Goal: Navigation & Orientation: Find specific page/section

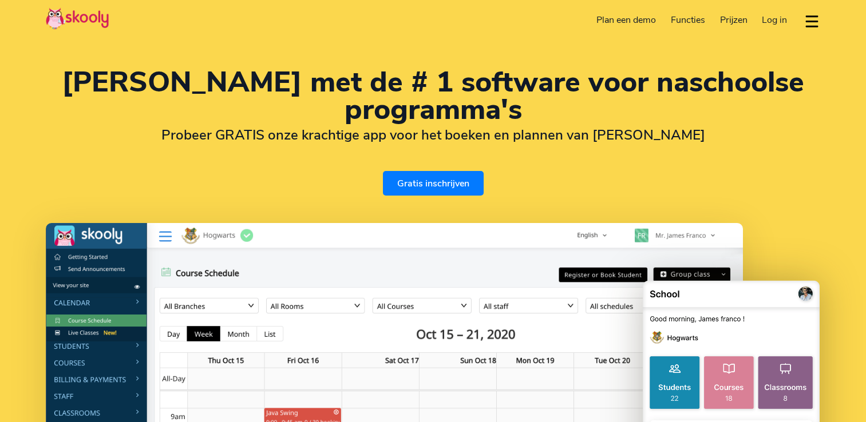
select select "nl"
select select "31"
select select "[GEOGRAPHIC_DATA]"
select select "Europe/[GEOGRAPHIC_DATA]"
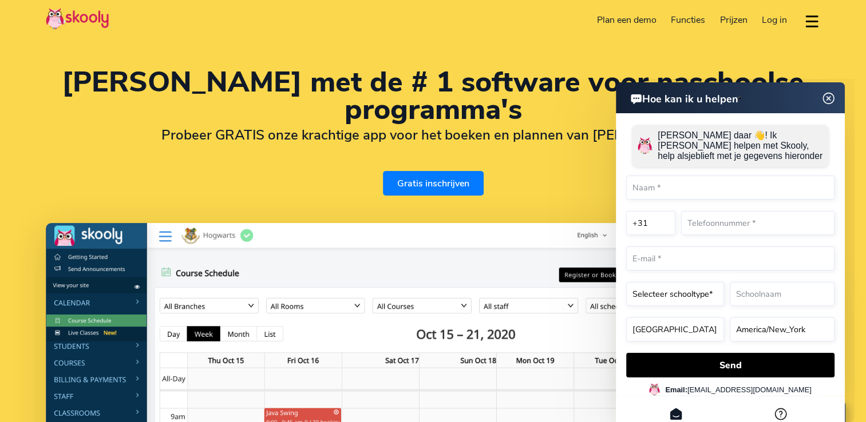
click at [824, 94] on img at bounding box center [828, 99] width 22 height 14
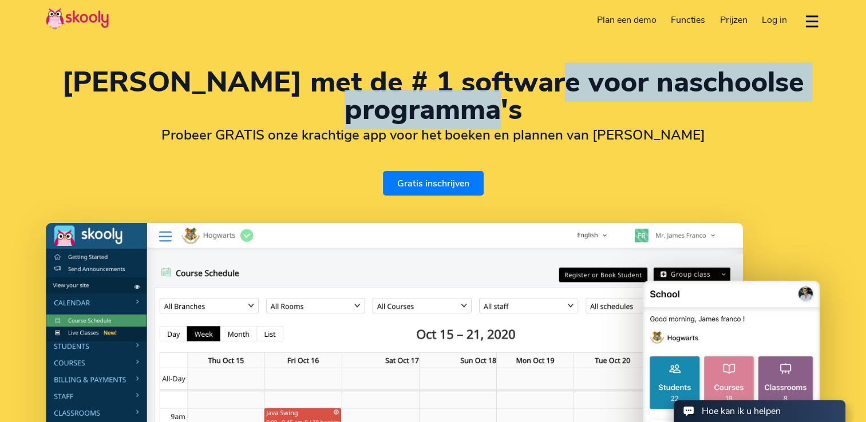
drag, startPoint x: 554, startPoint y: 90, endPoint x: 612, endPoint y: 116, distance: 63.3
click at [612, 116] on h1 "Maak kennis met de # 1 software voor naschoolse programma's" at bounding box center [433, 96] width 774 height 55
click at [612, 118] on h1 "Maak kennis met de # 1 software voor naschoolse programma's" at bounding box center [433, 96] width 774 height 55
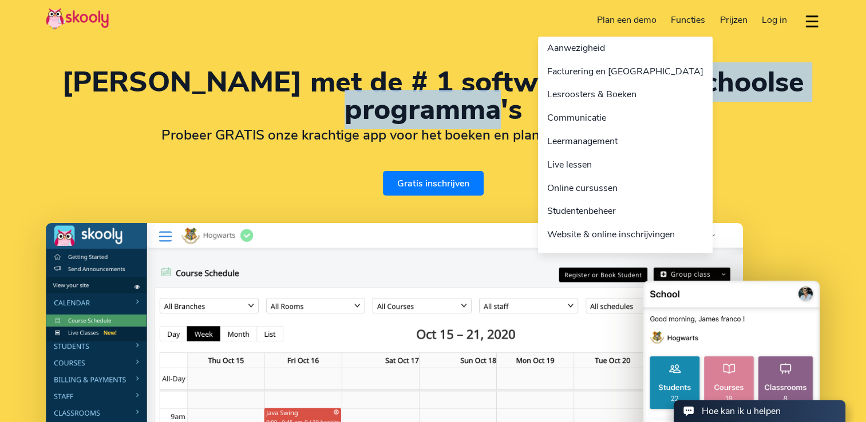
click at [689, 17] on link "Functies" at bounding box center [687, 20] width 49 height 18
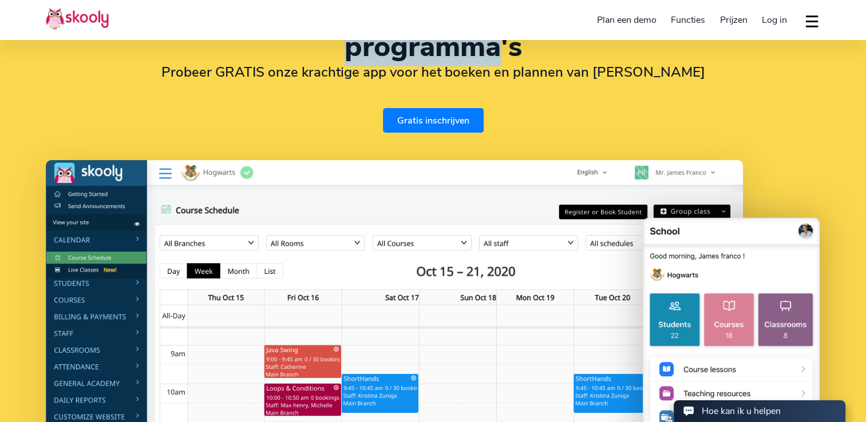
scroll to position [172, 0]
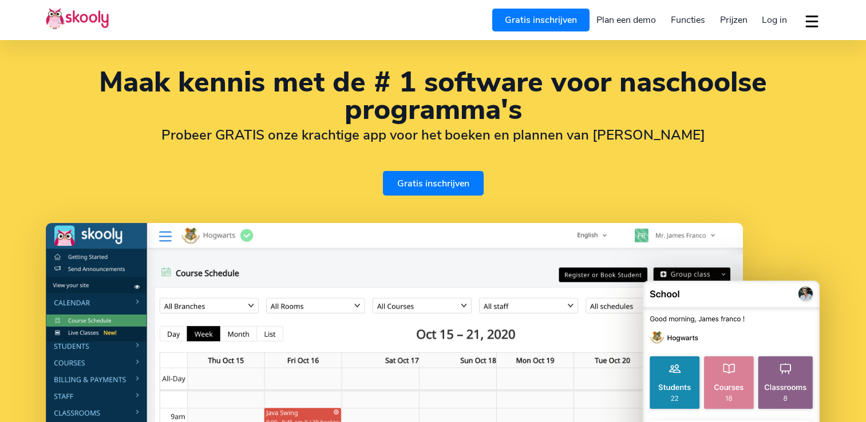
select select "nl"
